Goal: Transaction & Acquisition: Purchase product/service

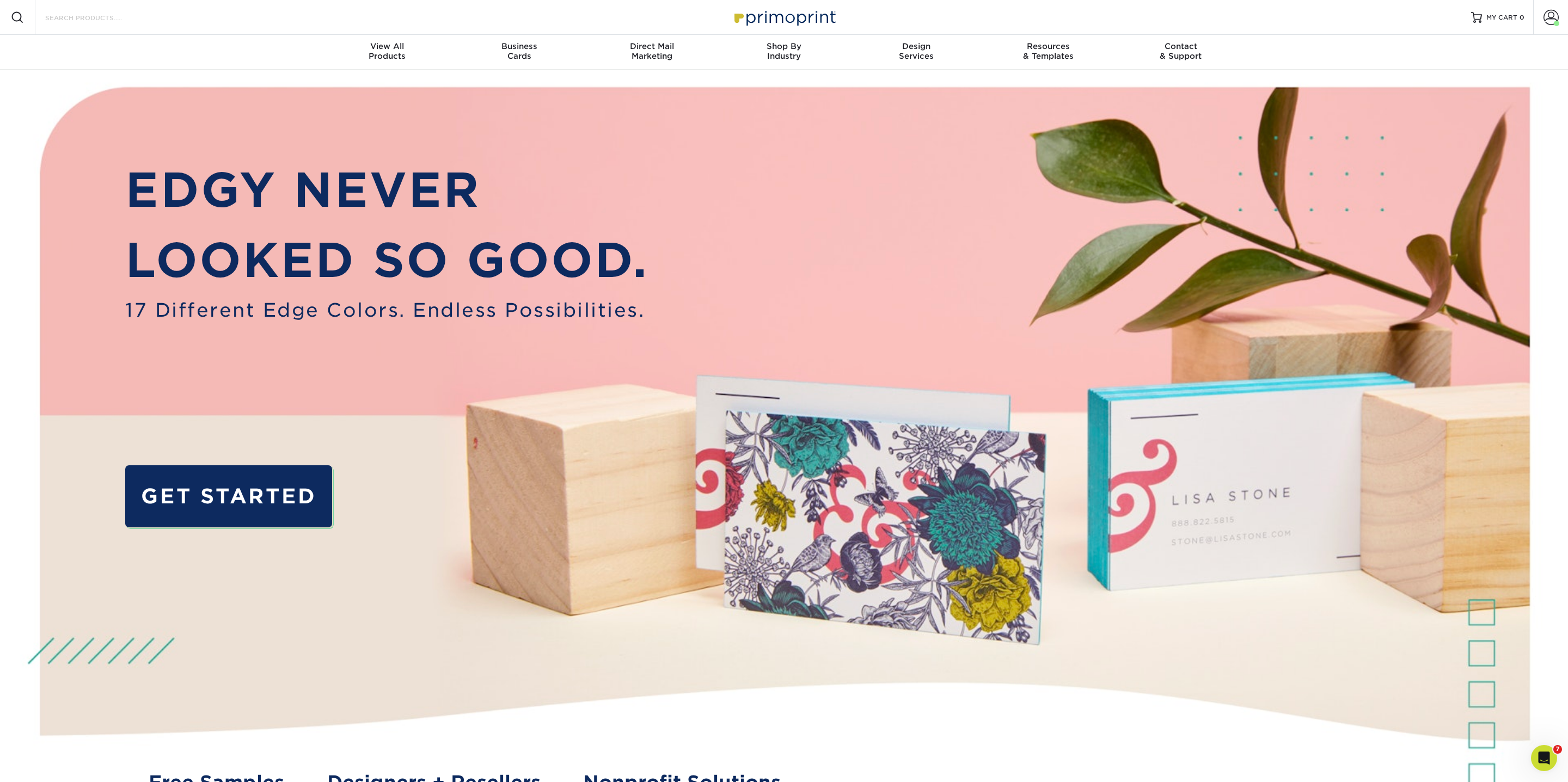
click at [73, 17] on input "Search Products" at bounding box center [97, 17] width 106 height 13
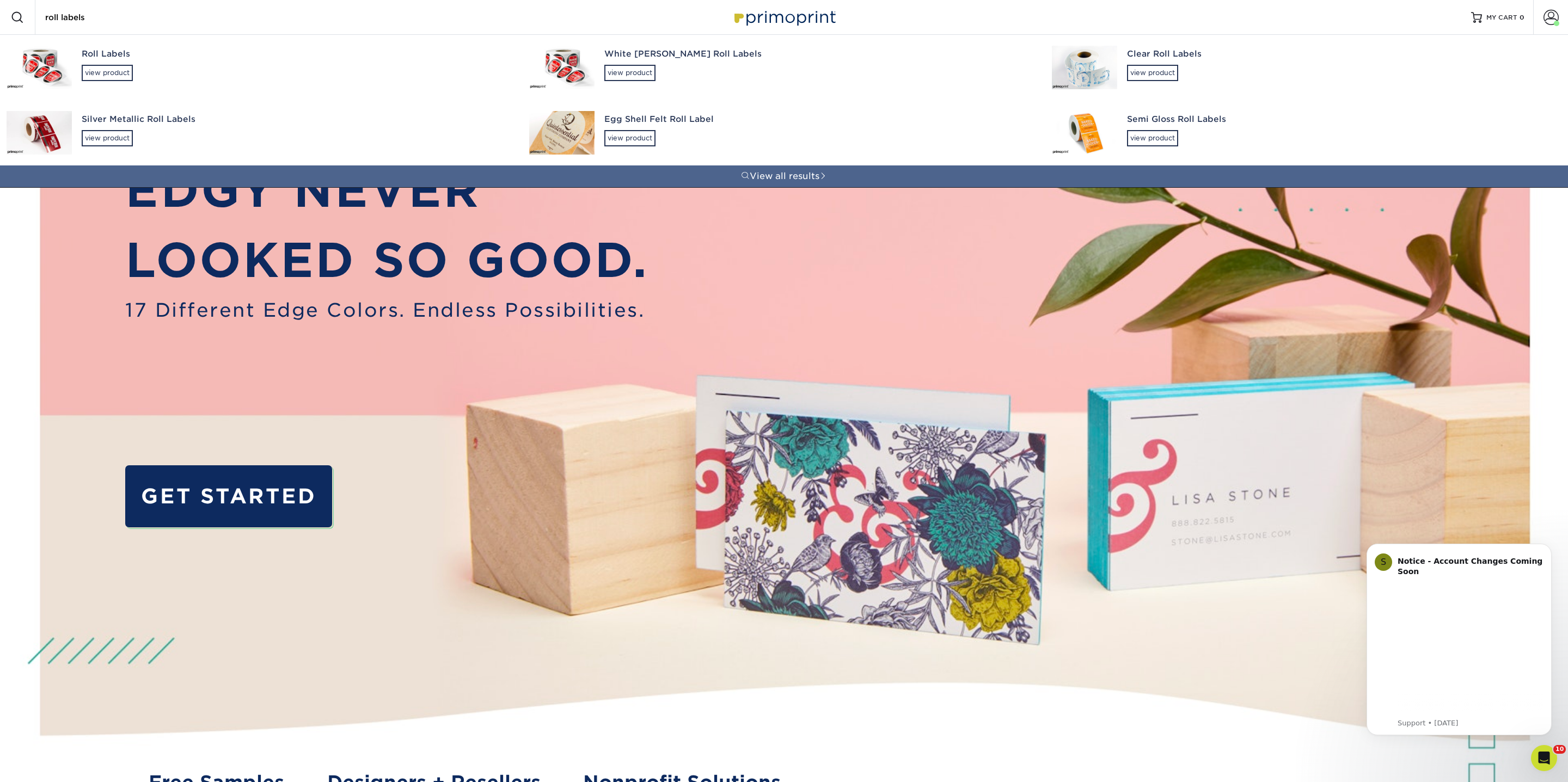
type input "roll labels"
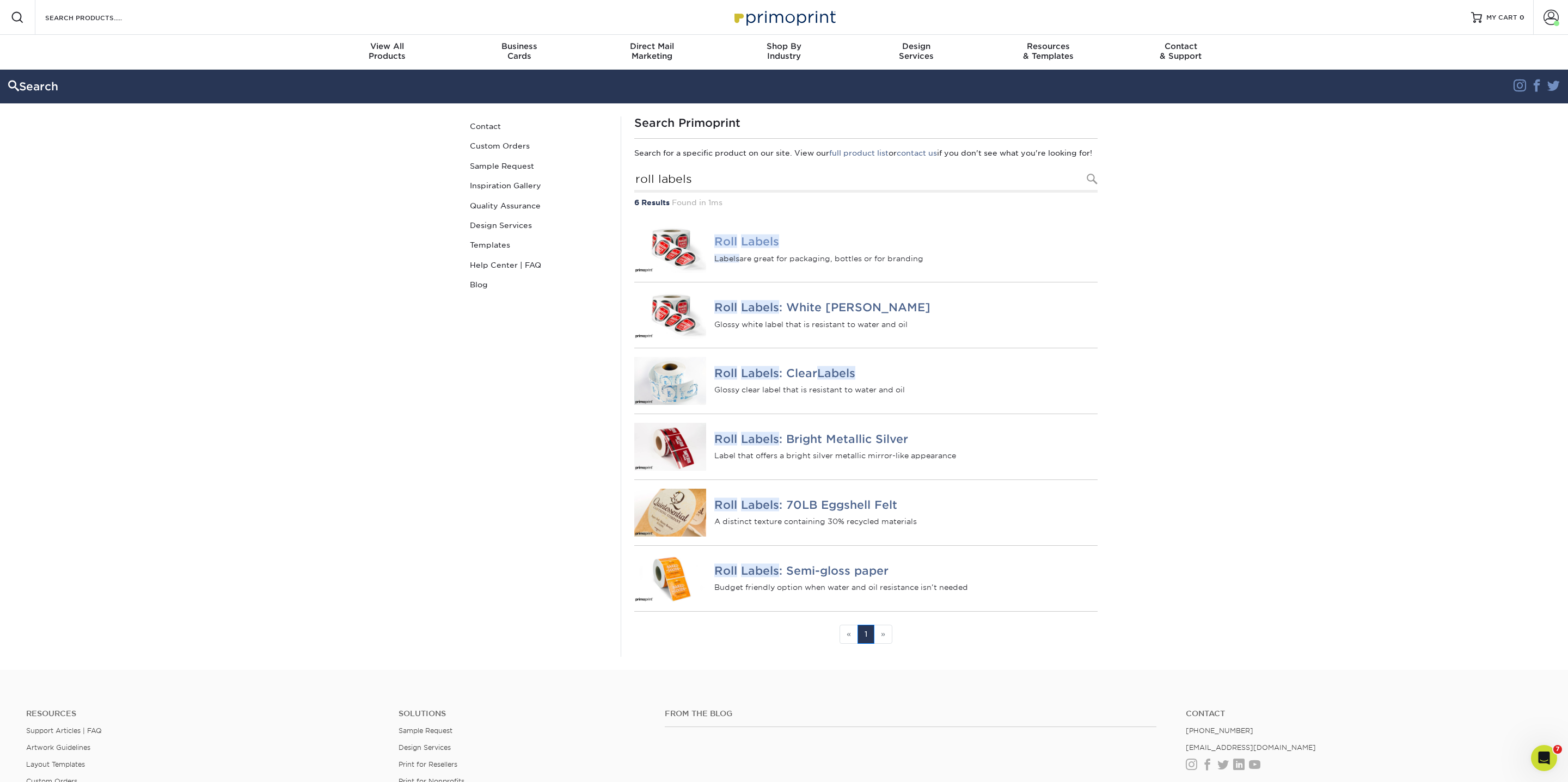
click at [755, 247] on em "Labels" at bounding box center [760, 241] width 38 height 13
